Goal: Task Accomplishment & Management: Use online tool/utility

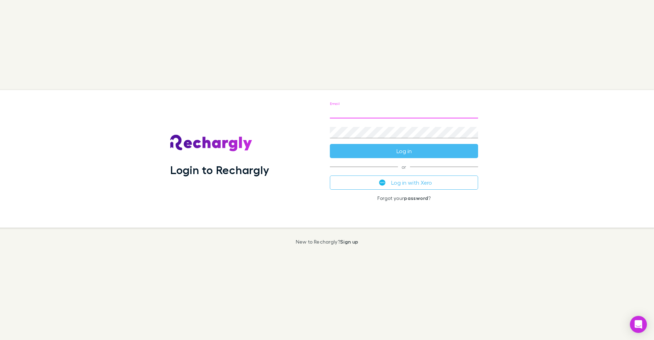
type input "**********"
click at [404, 151] on button "Log in" at bounding box center [404, 151] width 148 height 14
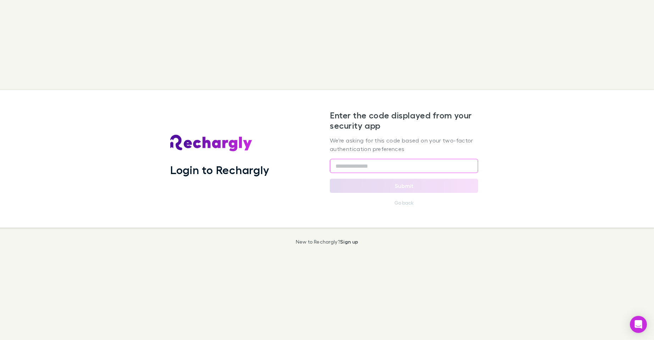
click at [379, 163] on input "text" at bounding box center [404, 166] width 148 height 14
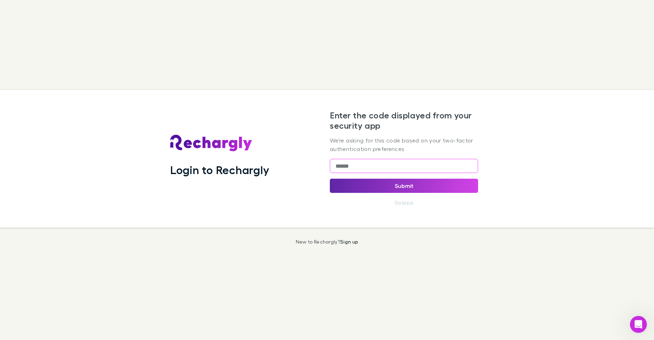
type input "******"
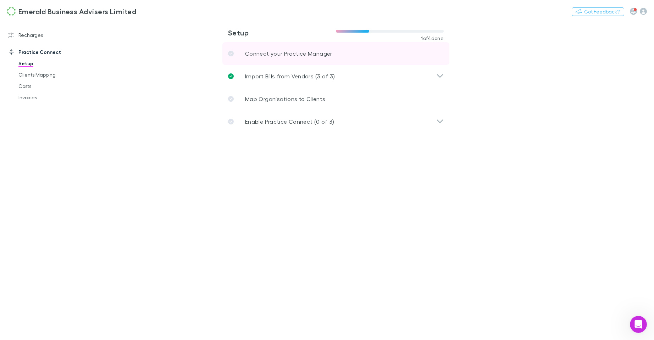
click at [284, 49] on p "Connect your Practice Manager" at bounding box center [288, 53] width 87 height 9
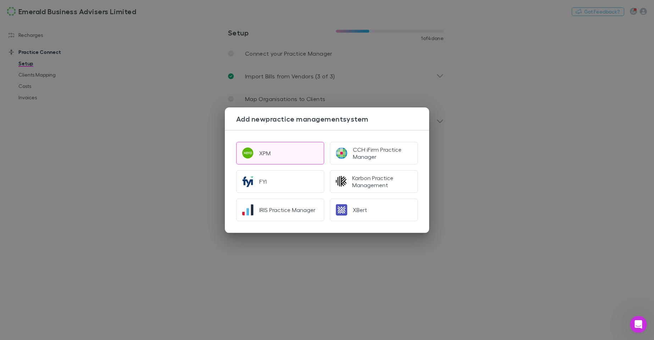
click at [285, 153] on button "XPM" at bounding box center [280, 153] width 88 height 23
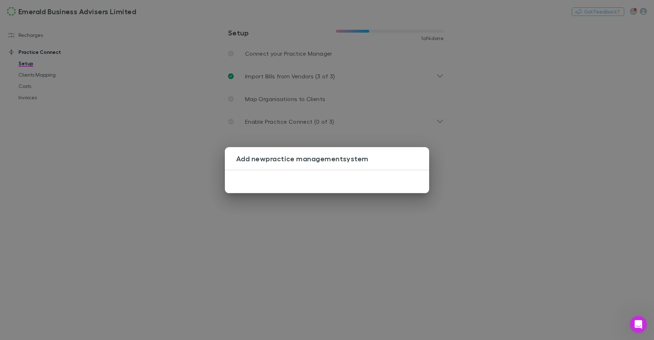
click at [517, 169] on div "Add new practice management system" at bounding box center [327, 170] width 654 height 340
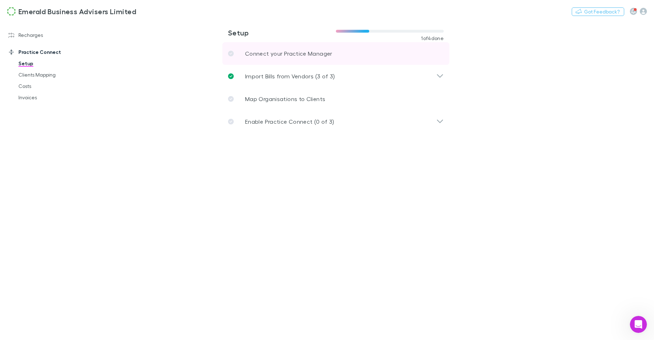
click at [278, 54] on p "Connect your Practice Manager" at bounding box center [288, 53] width 87 height 9
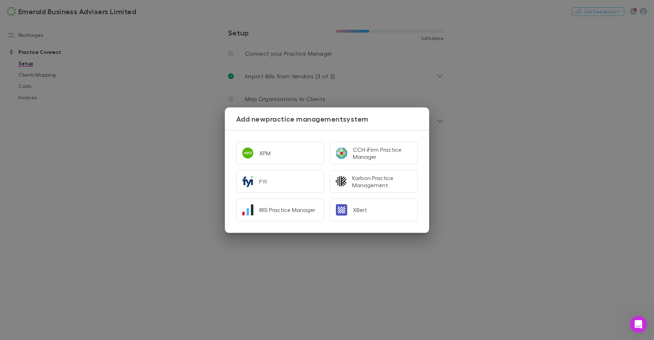
click at [491, 180] on div "Add new practice management system XPM CCH iFirm Practice Manager FYI Karbon Pr…" at bounding box center [327, 170] width 654 height 340
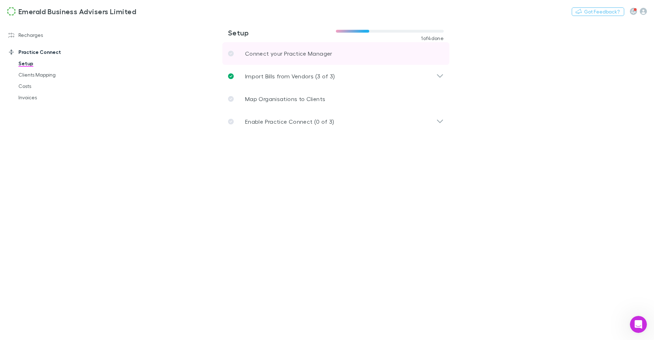
click at [292, 60] on link "Connect your Practice Manager" at bounding box center [336, 53] width 227 height 23
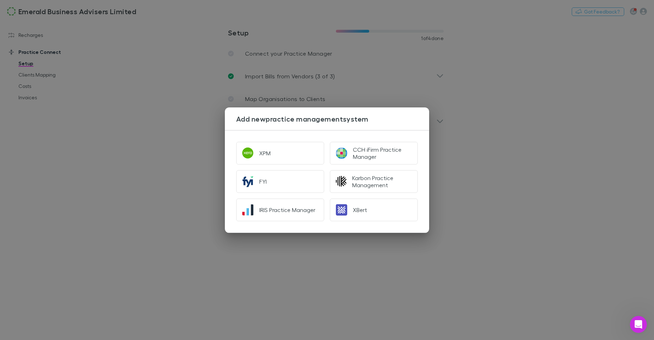
click at [500, 96] on div "Add new practice management system XPM CCH iFirm Practice Manager FYI Karbon Pr…" at bounding box center [327, 170] width 654 height 340
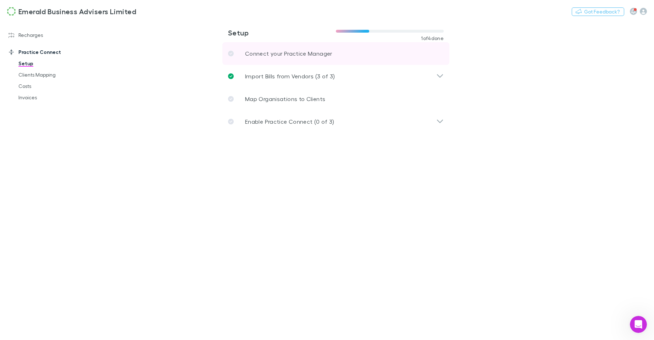
click at [257, 51] on p "Connect your Practice Manager" at bounding box center [288, 53] width 87 height 9
click at [306, 58] on link "Connect your Practice Manager" at bounding box center [336, 53] width 227 height 23
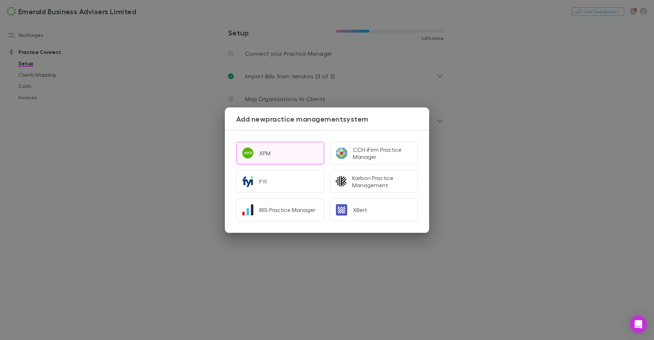
click at [281, 153] on button "XPM" at bounding box center [280, 153] width 88 height 23
